Goal: Transaction & Acquisition: Obtain resource

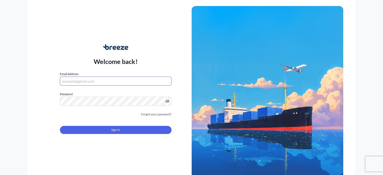
click at [76, 84] on input "Email Address" at bounding box center [115, 81] width 111 height 9
type input "[PERSON_NAME][EMAIL_ADDRESS][PERSON_NAME][DOMAIN_NAME]"
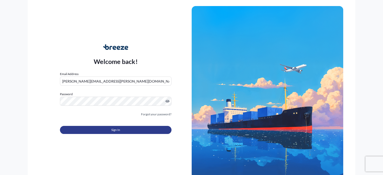
click at [101, 127] on button "Sign In" at bounding box center [115, 130] width 111 height 8
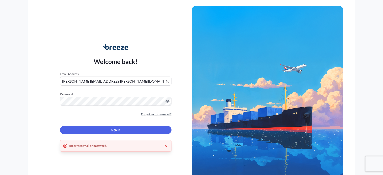
click at [163, 115] on link "Forgot your password?" at bounding box center [156, 114] width 30 height 5
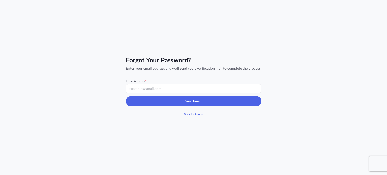
click at [151, 91] on input "Email Address *" at bounding box center [193, 88] width 135 height 9
type input "[PERSON_NAME][EMAIL_ADDRESS][PERSON_NAME][DOMAIN_NAME]"
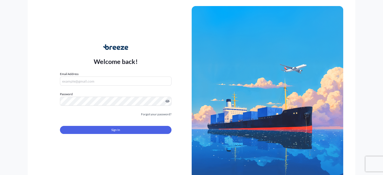
click at [95, 81] on input "Email Address" at bounding box center [115, 81] width 111 height 9
type input "[PERSON_NAME][EMAIL_ADDRESS][PERSON_NAME][DOMAIN_NAME]"
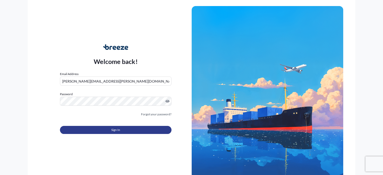
click at [105, 127] on button "Sign In" at bounding box center [115, 130] width 111 height 8
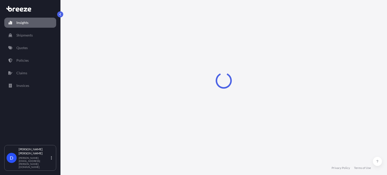
select select "2025"
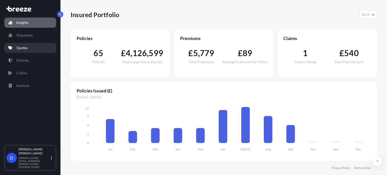
click at [19, 52] on link "Quotes" at bounding box center [30, 48] width 52 height 10
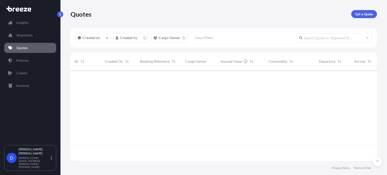
scroll to position [89, 302]
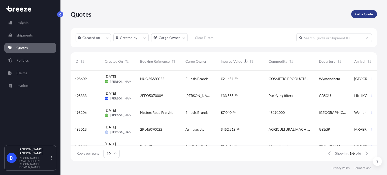
click at [359, 14] on p "Get a Quote" at bounding box center [364, 14] width 18 height 5
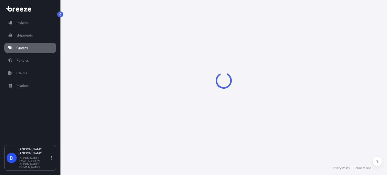
select select "Sea"
select select "1"
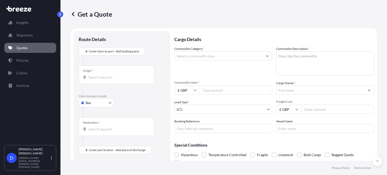
scroll to position [8, 0]
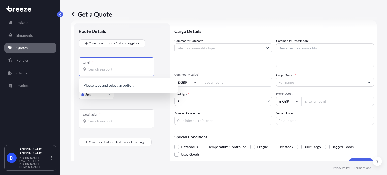
click at [100, 72] on input "Origin *" at bounding box center [117, 69] width 59 height 5
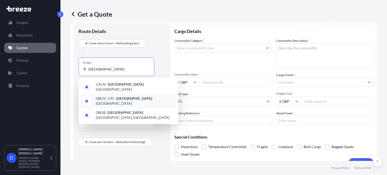
click at [109, 98] on span "GBLIV / LPL - [GEOGRAPHIC_DATA] , [GEOGRAPHIC_DATA]" at bounding box center [135, 101] width 79 height 10
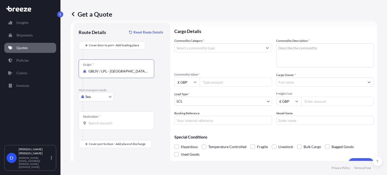
type input "GBLIV / LPL - [GEOGRAPHIC_DATA], [GEOGRAPHIC_DATA]"
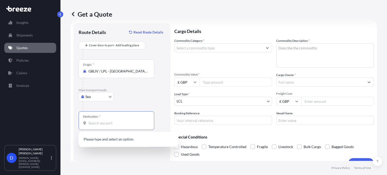
click at [97, 121] on input "Destination *" at bounding box center [117, 123] width 59 height 5
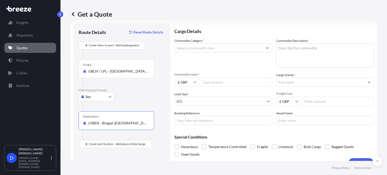
type input "LYBEN - Bingazi ([GEOGRAPHIC_DATA]), [GEOGRAPHIC_DATA]"
click at [266, 46] on icon "Show suggestions" at bounding box center [267, 47] width 3 height 3
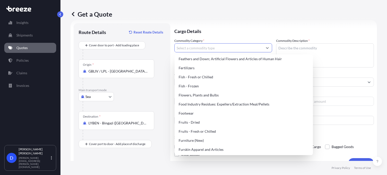
scroll to position [344, 0]
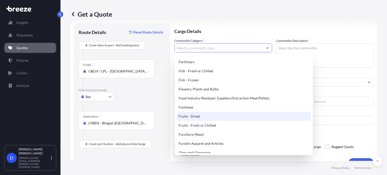
click at [215, 118] on div "Fruits - Dried" at bounding box center [244, 116] width 134 height 9
type input "Fruits - Dried"
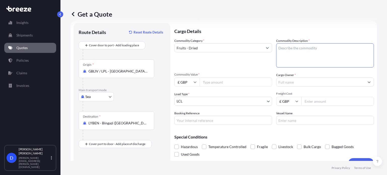
click at [298, 50] on textarea "Commodity Description *" at bounding box center [325, 55] width 98 height 24
type textarea "S"
paste textarea "Sport Nutrition Supplements"
type textarea "Sport Nutrition Supplements"
click at [216, 84] on input "Commodity Value *" at bounding box center [236, 82] width 73 height 9
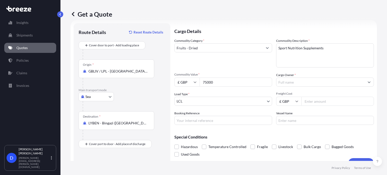
type input "75000"
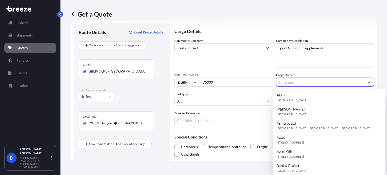
click at [296, 84] on input "Cargo Owner *" at bounding box center [320, 82] width 88 height 9
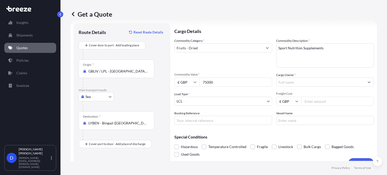
click at [308, 81] on input "Cargo Owner *" at bounding box center [320, 82] width 88 height 9
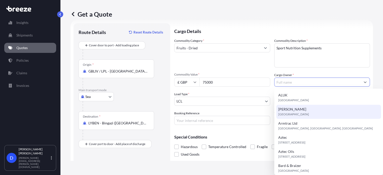
click at [289, 111] on span "[PERSON_NAME]" at bounding box center [292, 109] width 28 height 5
type input "[PERSON_NAME]"
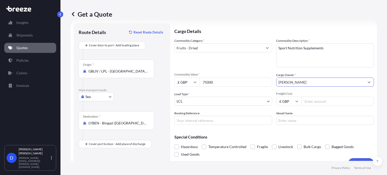
click at [225, 102] on body "15 options available. Insights Shipments Quotes Policies Claims Invoices D [PER…" at bounding box center [193, 87] width 387 height 175
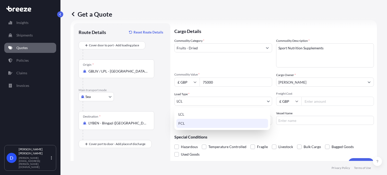
click at [193, 122] on div "FCL" at bounding box center [222, 123] width 92 height 9
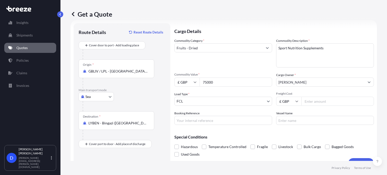
click at [307, 103] on input "Freight Cost" at bounding box center [337, 101] width 73 height 9
type input "2295"
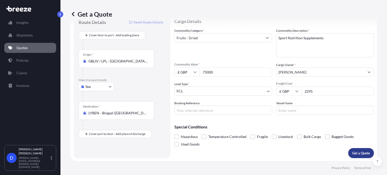
click at [356, 155] on p "Get a Quote" at bounding box center [361, 153] width 18 height 5
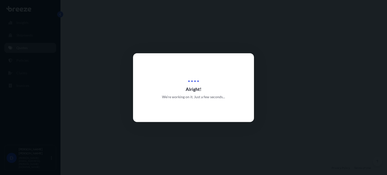
select select "Sea"
select select "2"
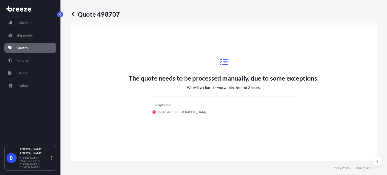
scroll to position [220, 0]
